Goal: Task Accomplishment & Management: Manage account settings

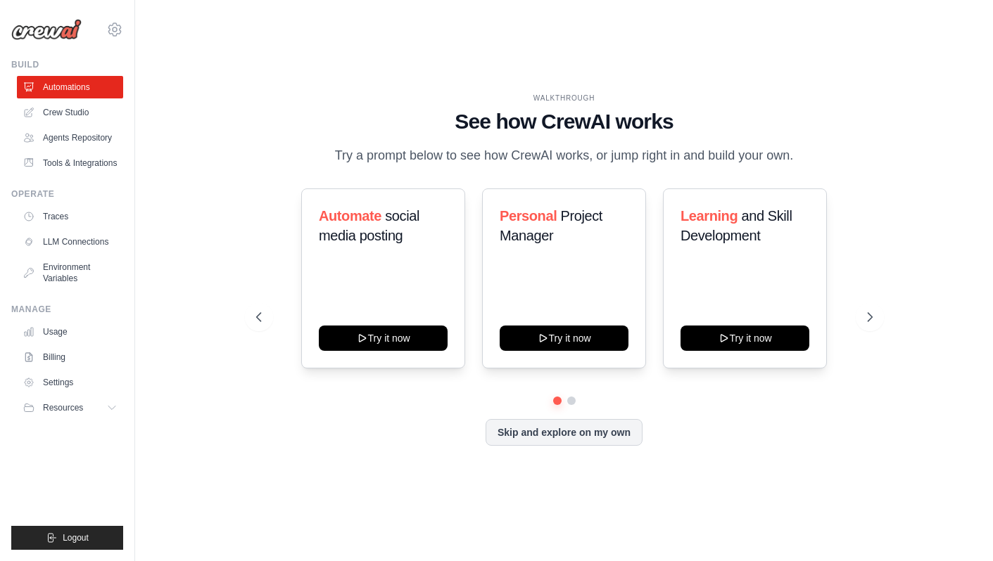
click at [600, 440] on button "Skip and explore on my own" at bounding box center [563, 432] width 157 height 27
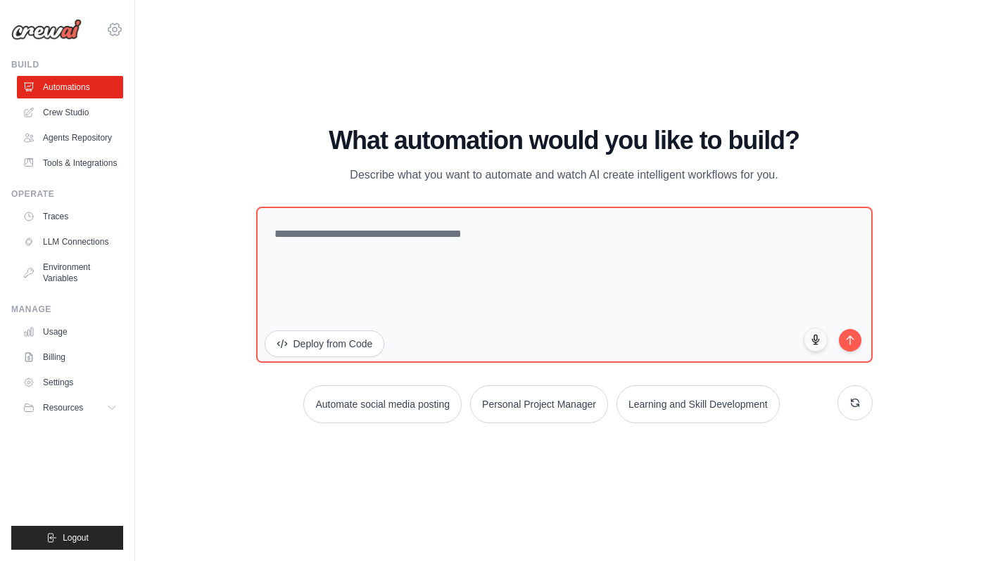
click at [117, 33] on icon at bounding box center [114, 29] width 17 height 17
click at [113, 30] on icon at bounding box center [114, 29] width 17 height 17
click at [160, 91] on span "Settings" at bounding box center [175, 87] width 111 height 14
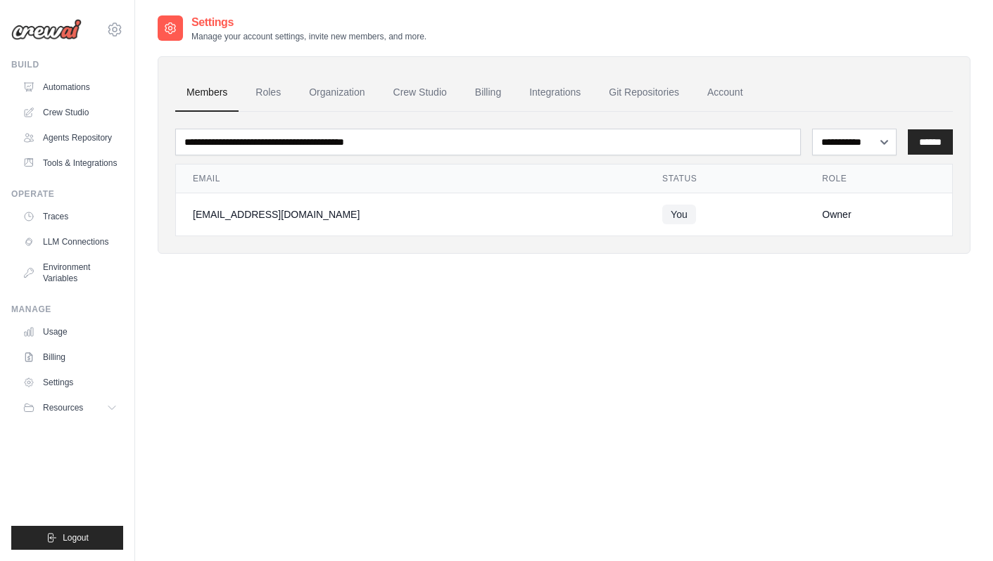
click at [170, 36] on div at bounding box center [170, 27] width 25 height 25
click at [727, 101] on link "Account" at bounding box center [725, 93] width 58 height 38
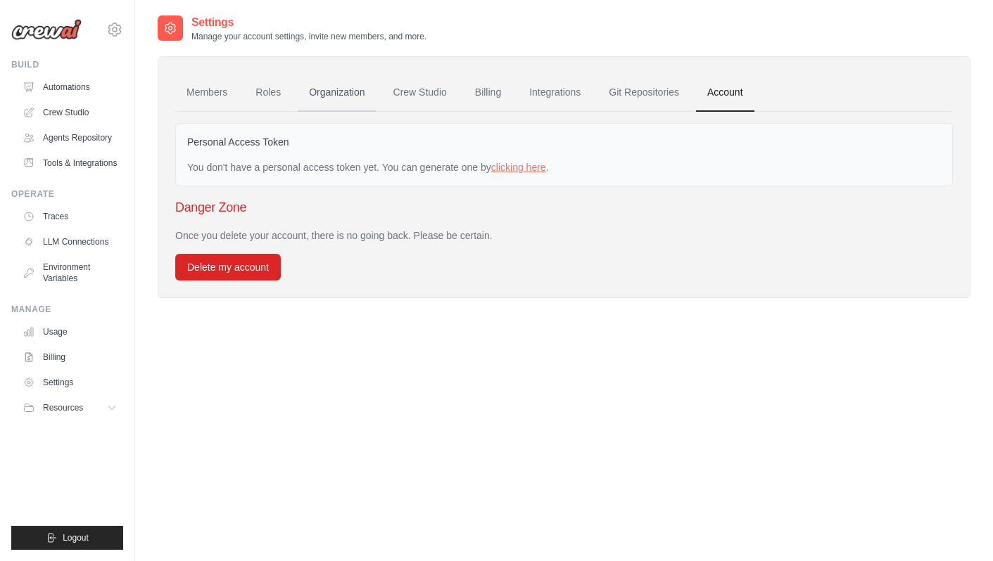
click at [345, 101] on link "Organization" at bounding box center [337, 93] width 78 height 38
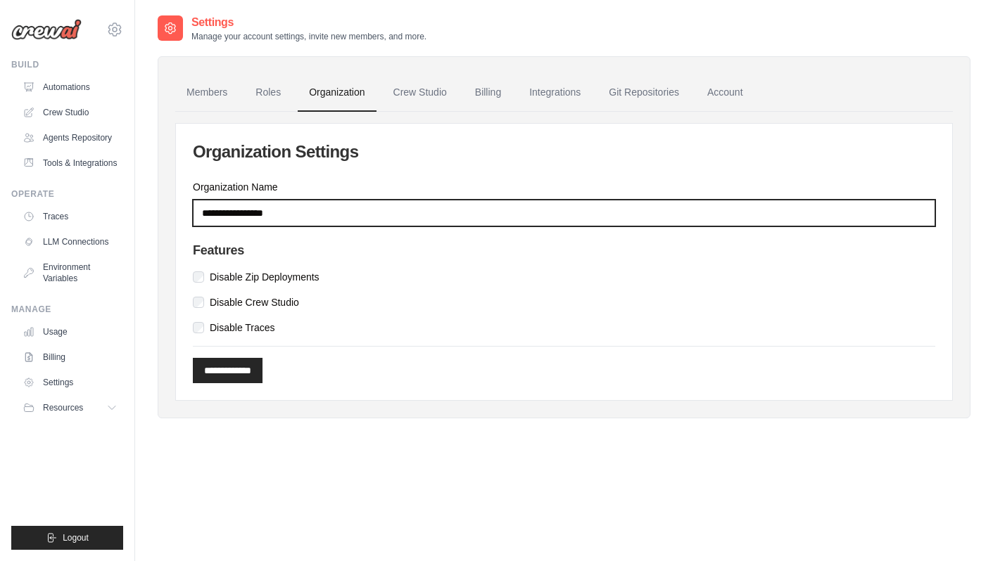
click at [274, 208] on input "Organization Name" at bounding box center [564, 213] width 742 height 27
type input "**********"
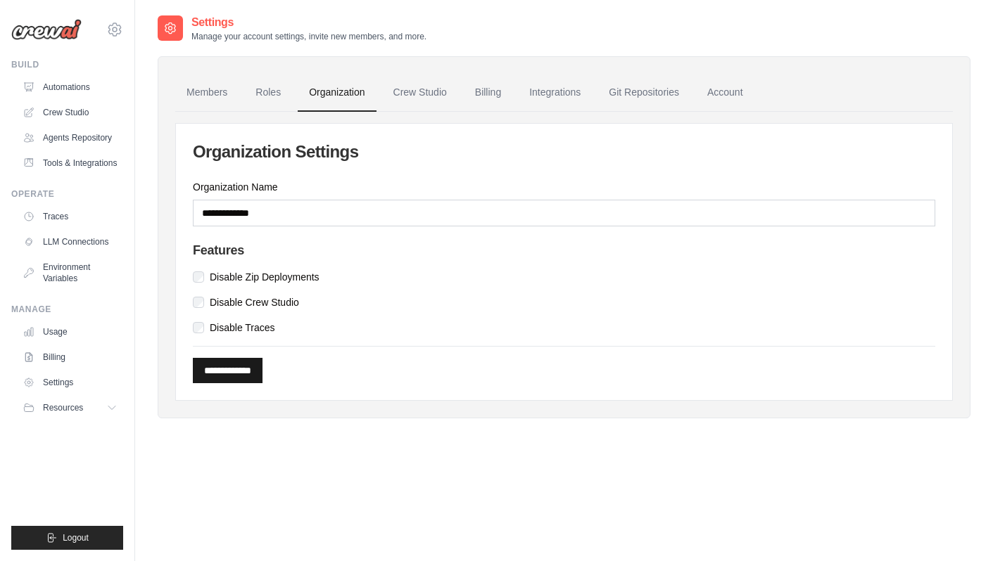
click at [227, 373] on input "**********" at bounding box center [228, 370] width 70 height 25
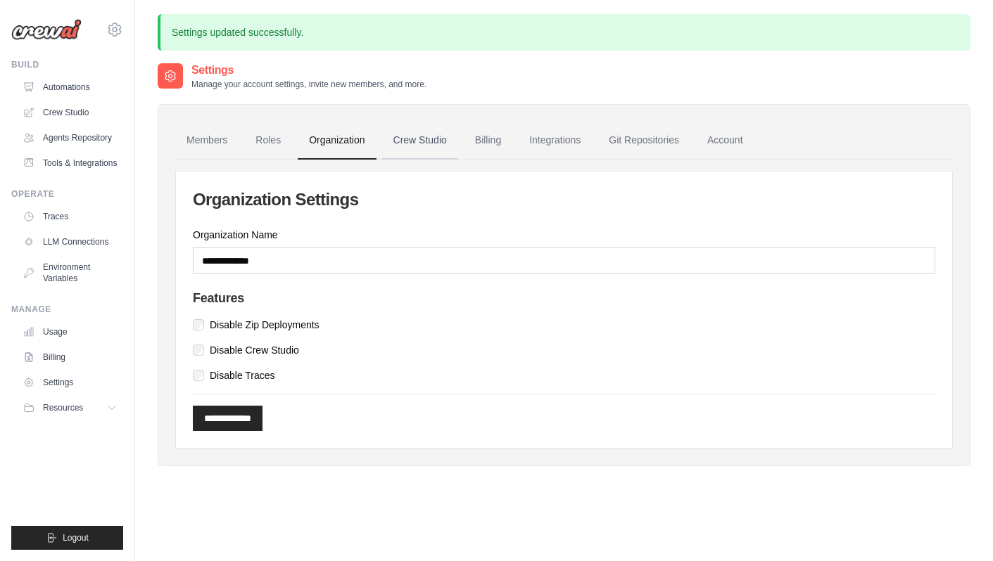
click at [426, 148] on link "Crew Studio" at bounding box center [420, 141] width 76 height 38
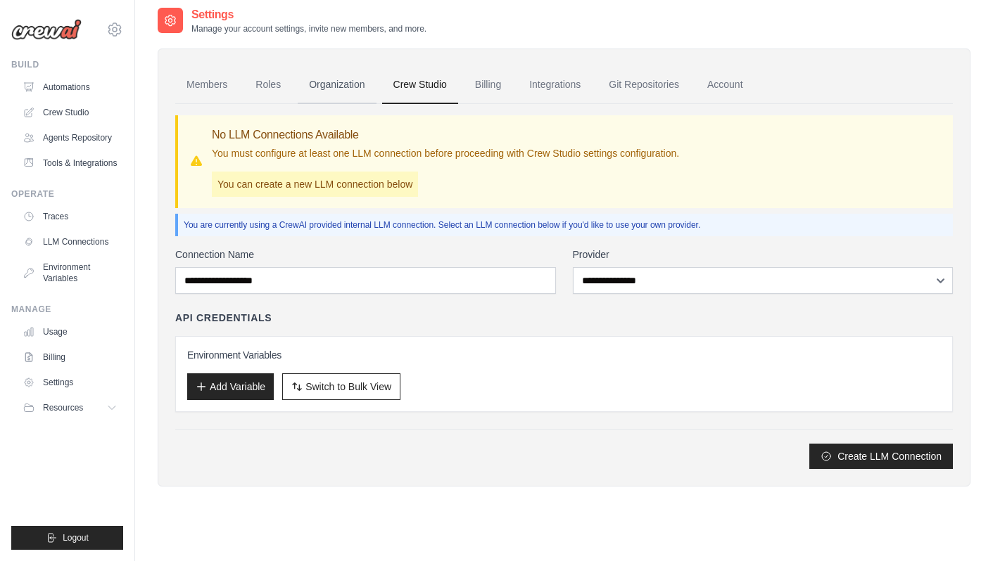
click at [341, 78] on link "Organization" at bounding box center [337, 85] width 78 height 38
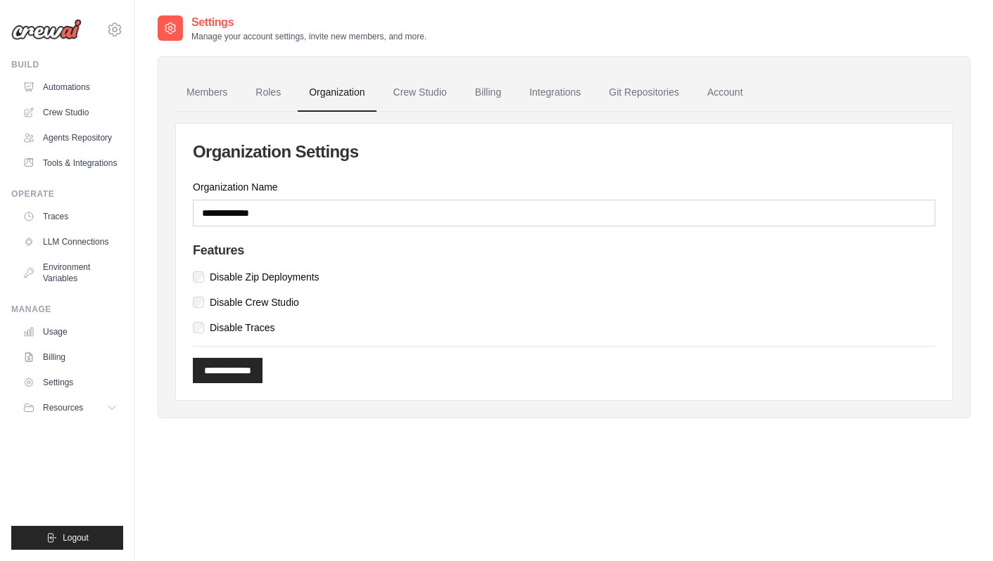
click at [268, 302] on label "Disable Crew Studio" at bounding box center [254, 302] width 89 height 14
click at [252, 376] on input "**********" at bounding box center [228, 370] width 70 height 25
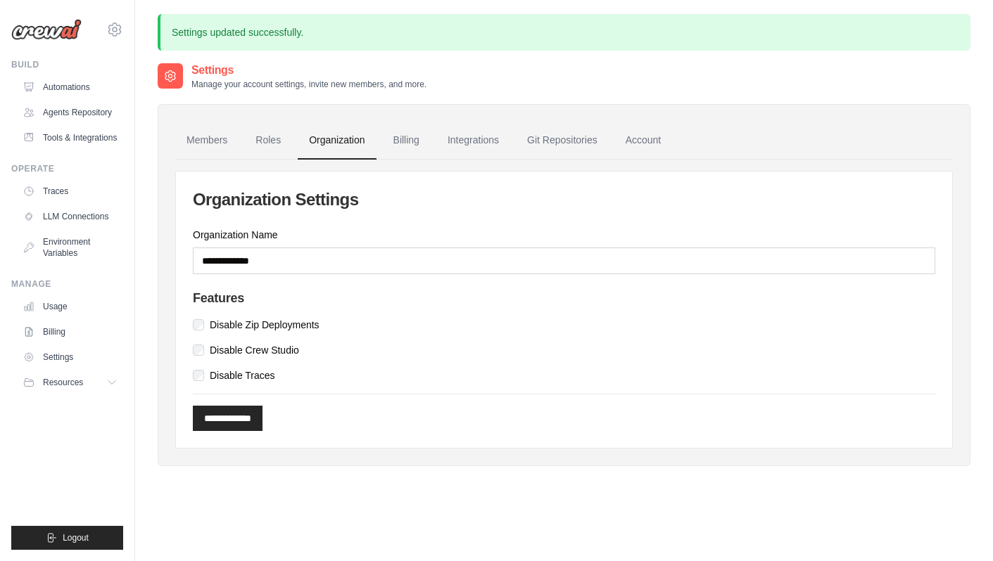
click at [255, 375] on label "Disable Traces" at bounding box center [242, 376] width 65 height 14
click at [251, 411] on input "**********" at bounding box center [228, 418] width 70 height 25
click at [552, 134] on link "Git Repositories" at bounding box center [562, 140] width 93 height 38
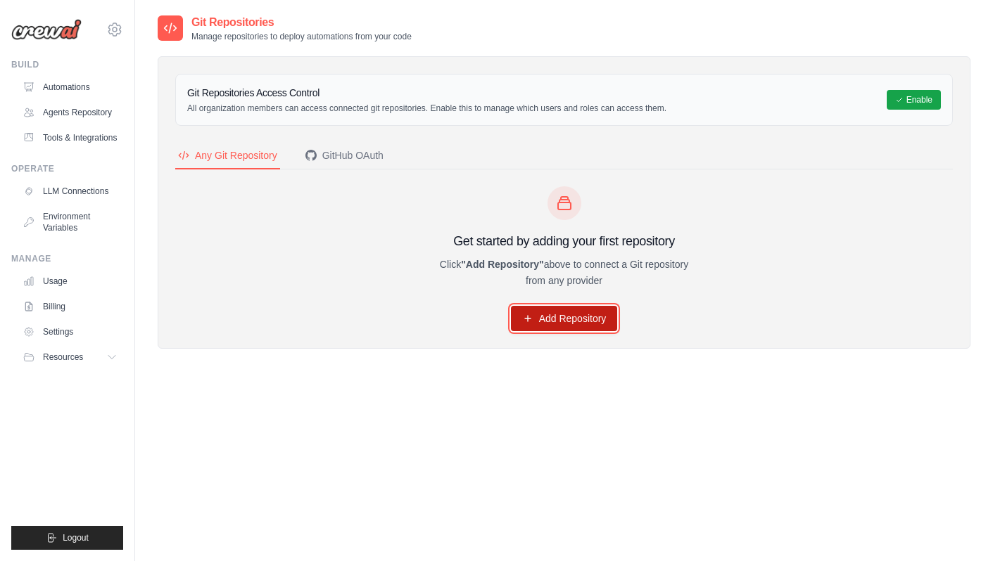
click at [556, 321] on link "Add Repository" at bounding box center [564, 318] width 107 height 25
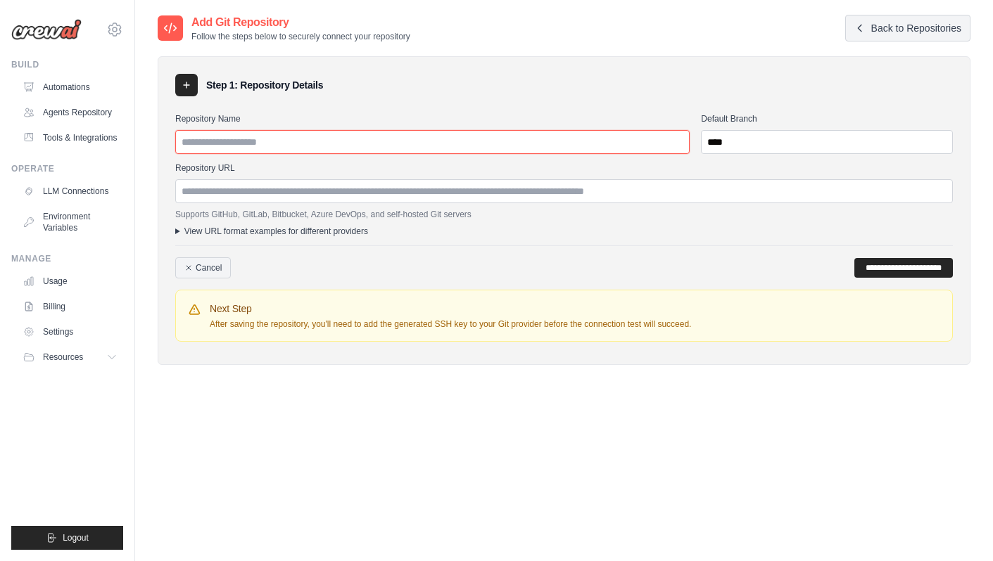
drag, startPoint x: 385, startPoint y: 144, endPoint x: 386, endPoint y: 110, distance: 34.5
click at [386, 110] on div "Repository Name Default Branch **** Repository URL Supports GitHub, GitLab, Bit…" at bounding box center [563, 228] width 777 height 240
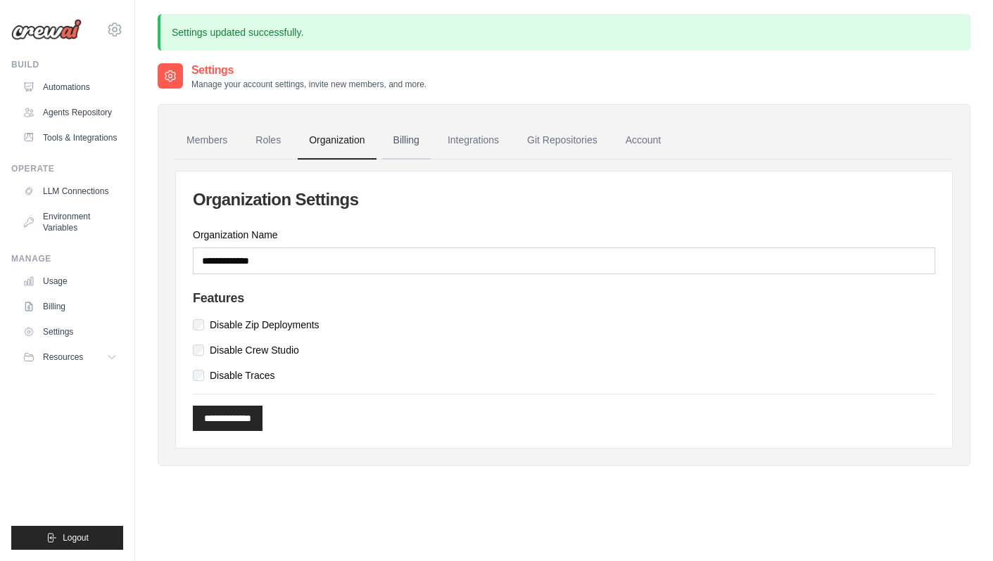
scroll to position [1, 0]
click at [261, 135] on link "Roles" at bounding box center [268, 140] width 48 height 38
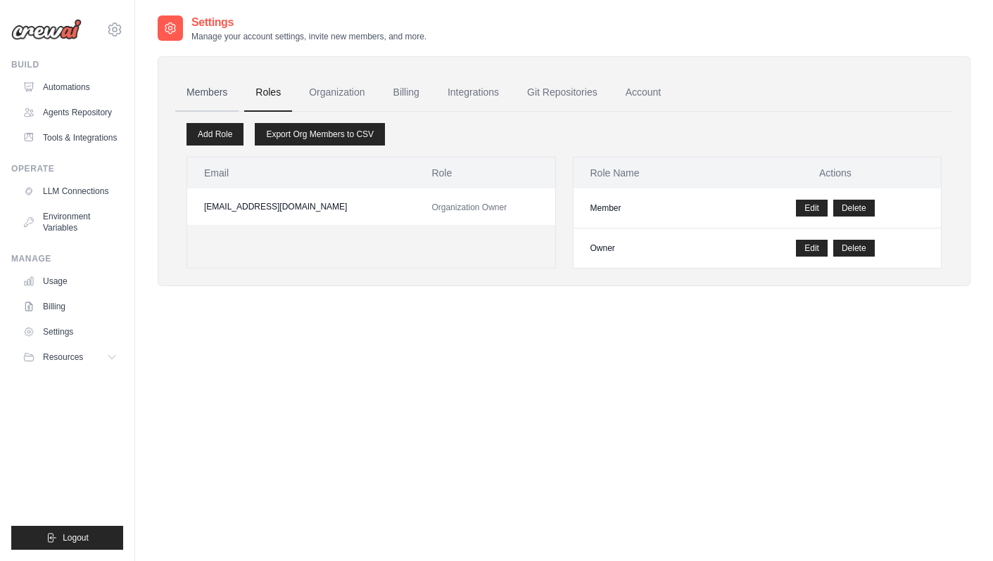
click at [210, 94] on link "Members" at bounding box center [206, 93] width 63 height 38
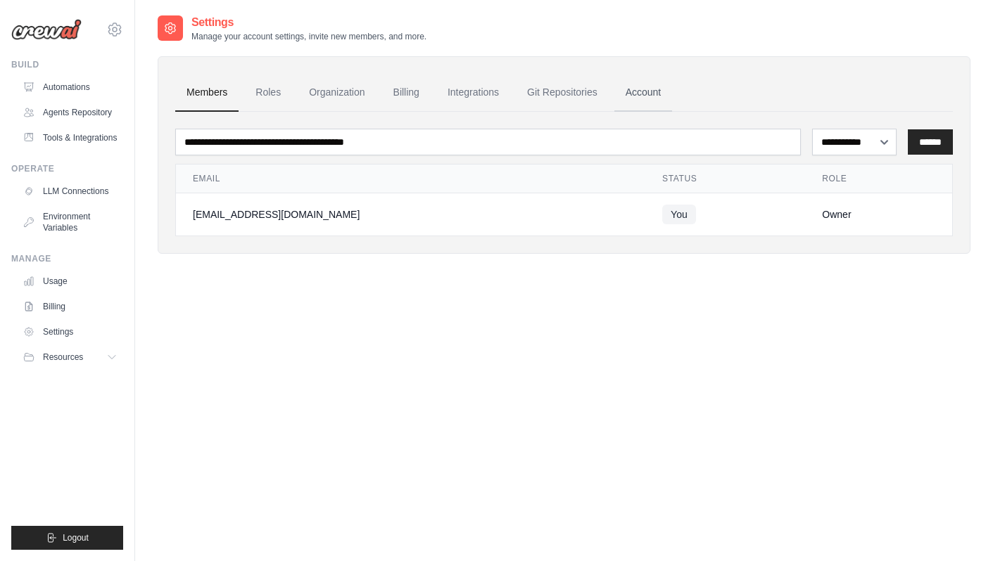
click at [641, 101] on link "Account" at bounding box center [643, 93] width 58 height 38
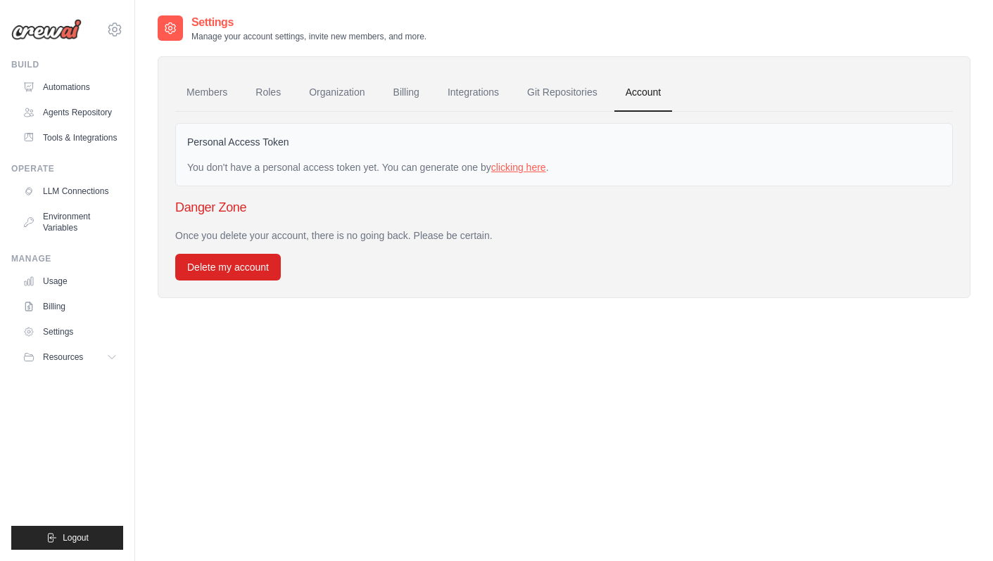
click at [533, 168] on link "clicking here" at bounding box center [518, 167] width 55 height 11
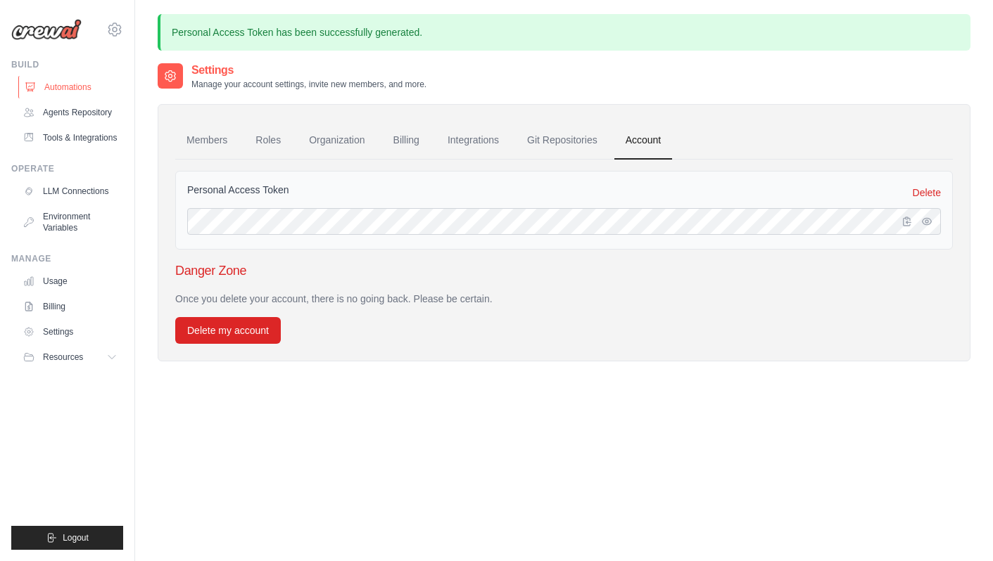
scroll to position [1, 0]
click at [113, 19] on div "[EMAIL_ADDRESS][DOMAIN_NAME] Settings" at bounding box center [67, 22] width 112 height 45
click at [115, 27] on icon at bounding box center [114, 29] width 17 height 17
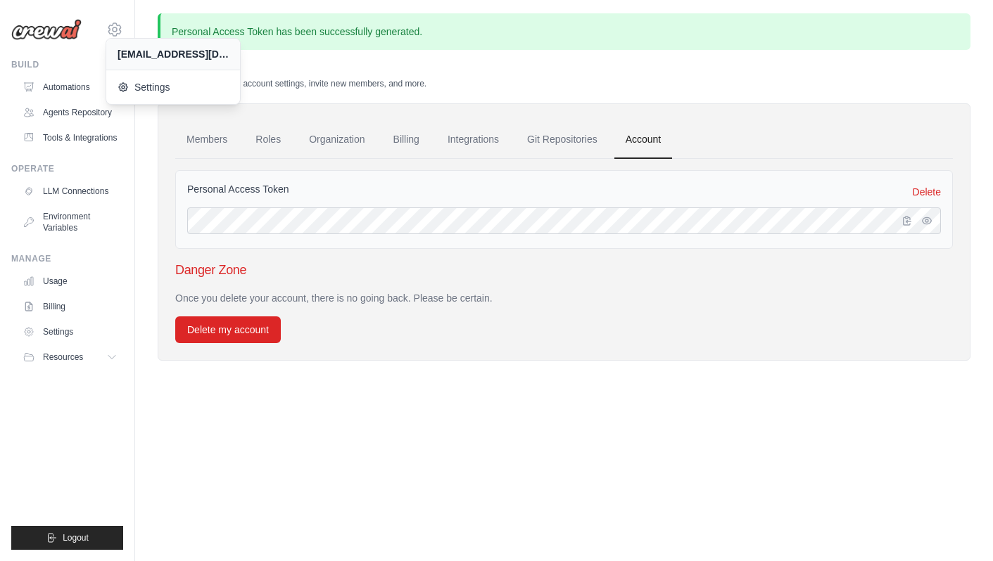
click at [374, 113] on div "Members Roles Organization Billing Integrations Git Repositories Account Person…" at bounding box center [564, 231] width 813 height 257
click at [355, 257] on div "Personal Access Token Delete Danger Zone Once you delete your account, there is…" at bounding box center [563, 251] width 777 height 184
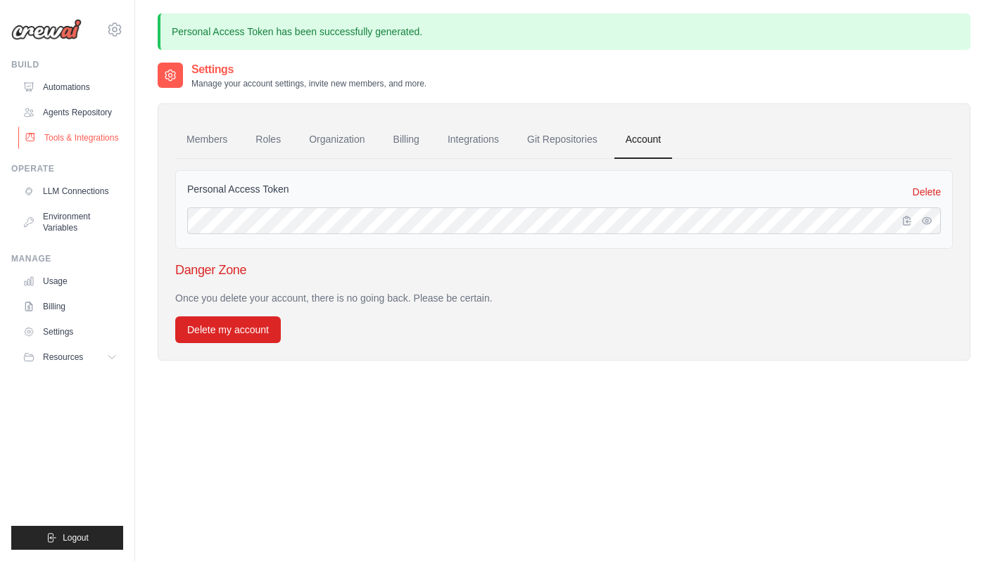
scroll to position [10, 0]
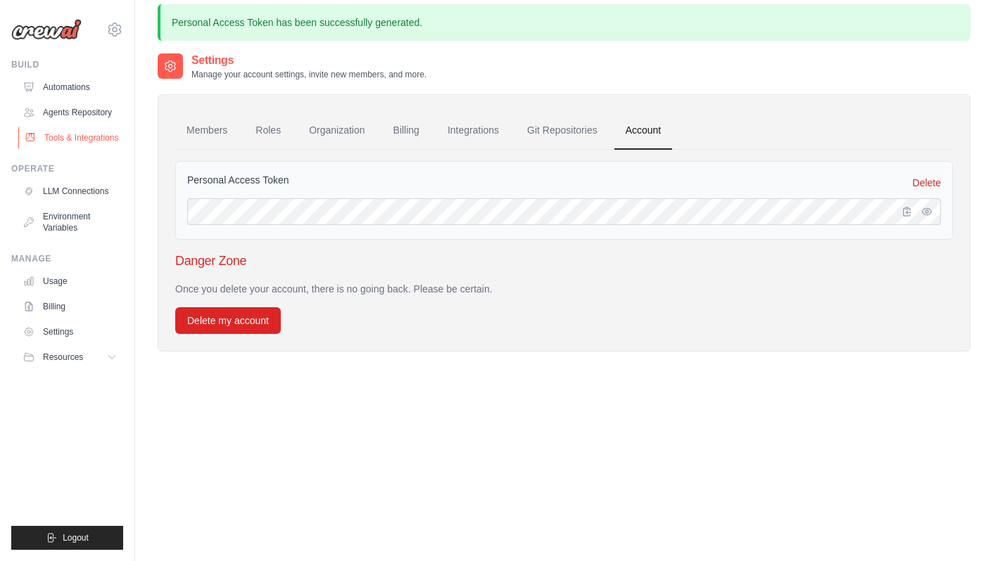
click at [85, 141] on link "Tools & Integrations" at bounding box center [71, 138] width 106 height 23
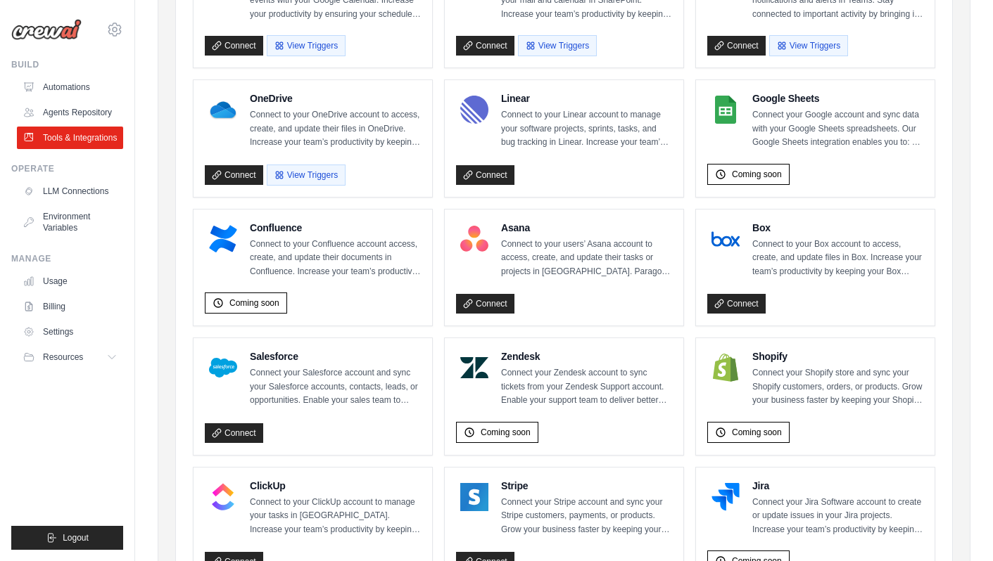
scroll to position [361, 0]
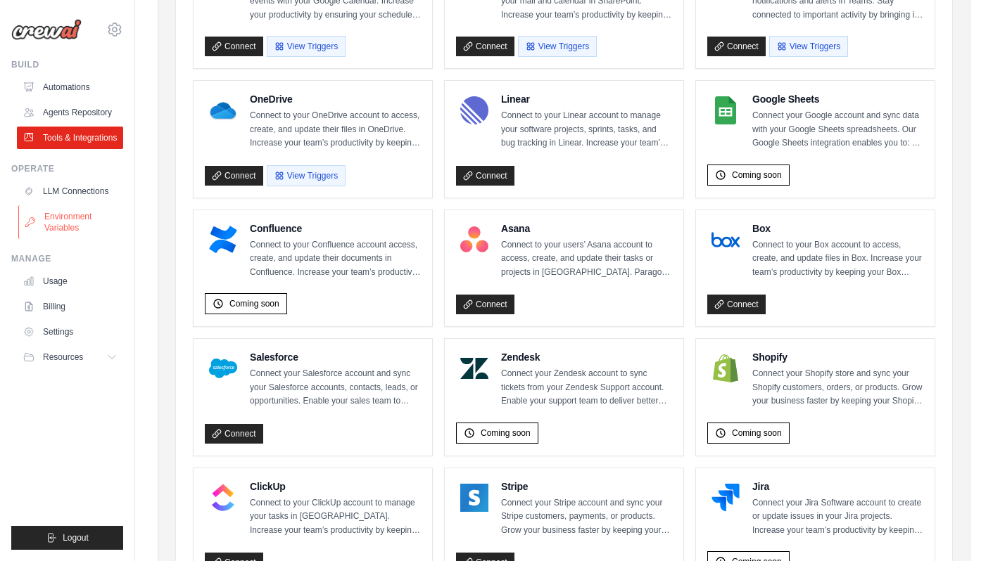
click at [65, 222] on link "Environment Variables" at bounding box center [71, 222] width 106 height 34
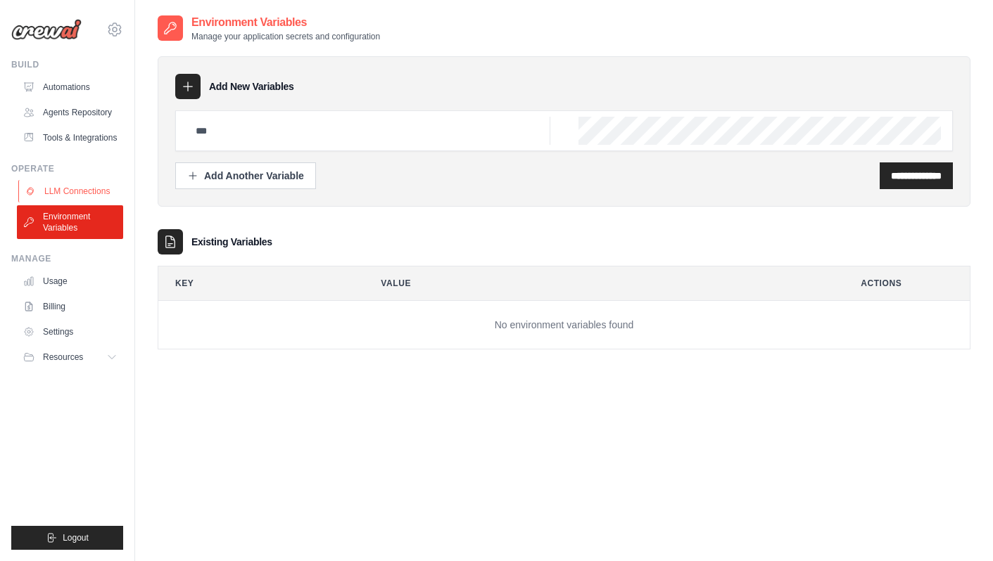
click at [66, 192] on link "LLM Connections" at bounding box center [71, 191] width 106 height 23
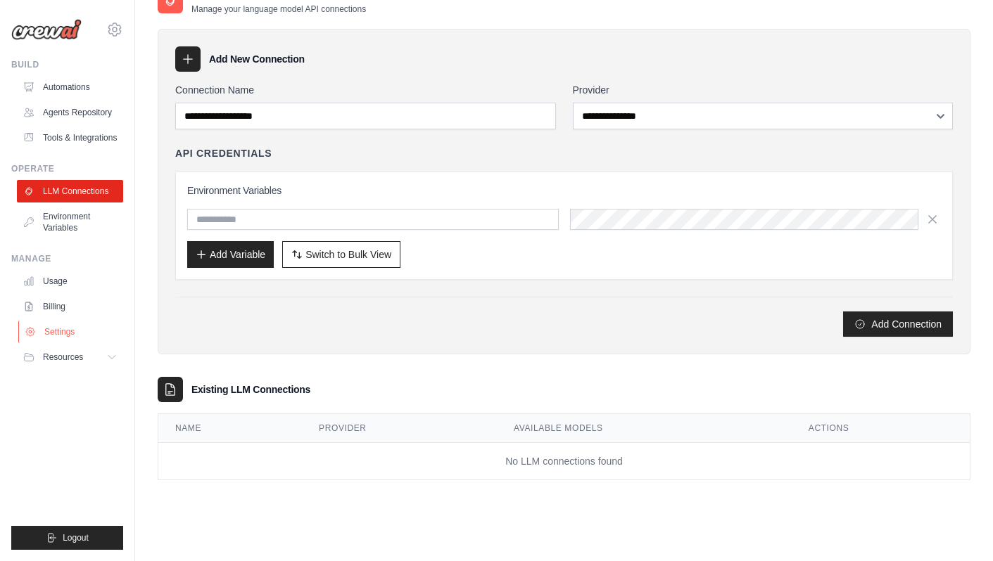
scroll to position [24, 0]
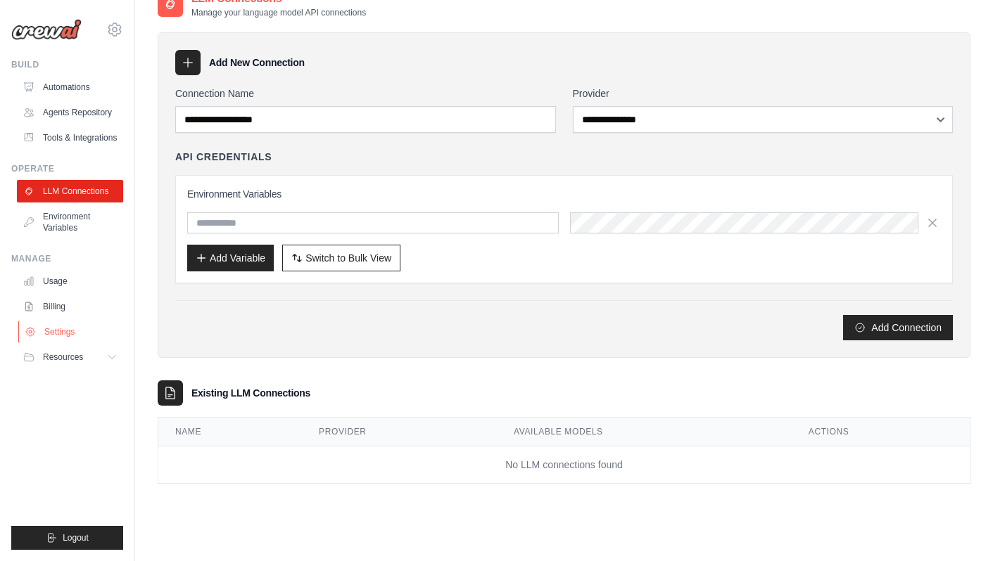
click at [70, 327] on link "Settings" at bounding box center [71, 332] width 106 height 23
click at [58, 307] on link "Billing" at bounding box center [71, 306] width 106 height 23
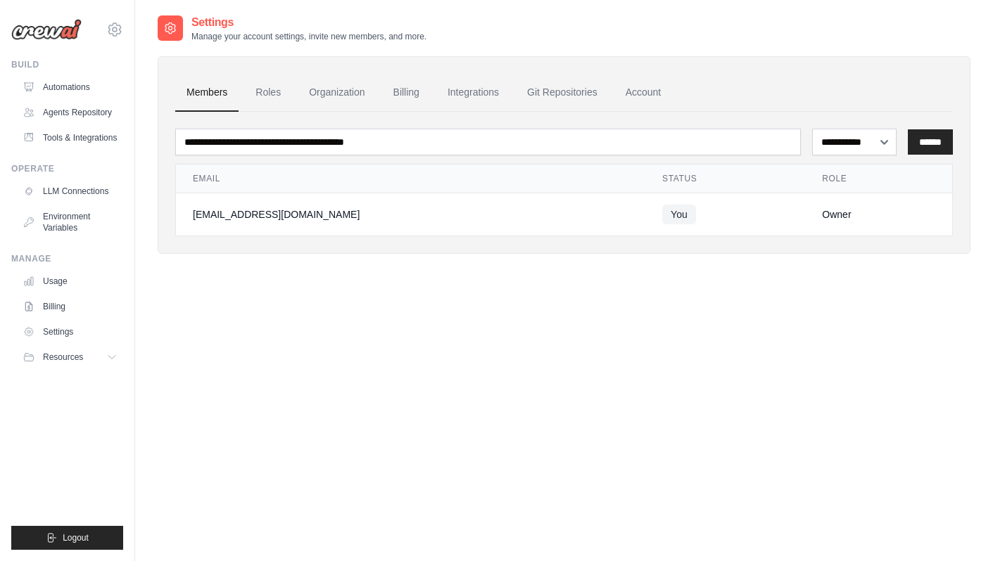
scroll to position [28, 0]
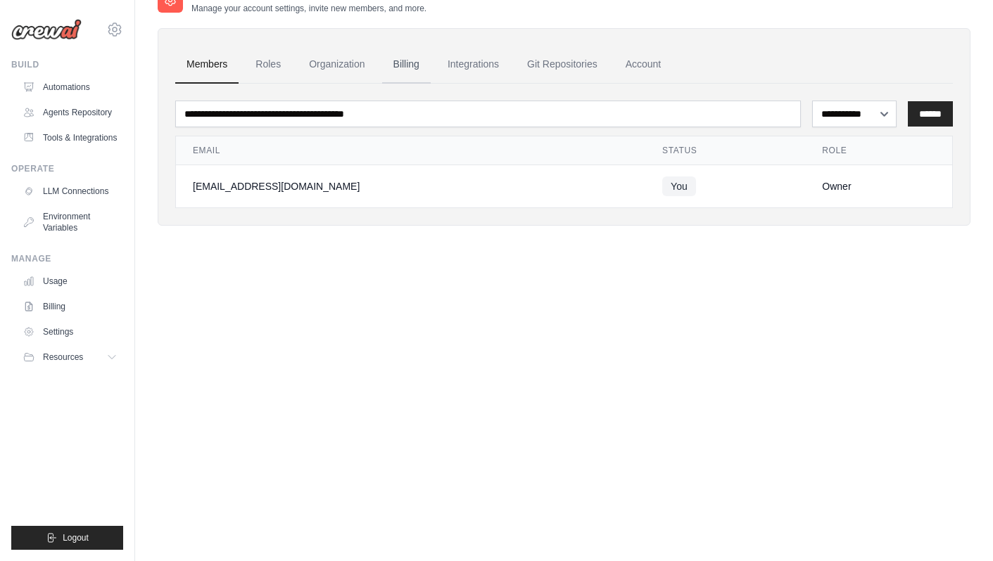
click at [407, 58] on link "Billing" at bounding box center [406, 65] width 49 height 38
